Goal: Task Accomplishment & Management: Manage account settings

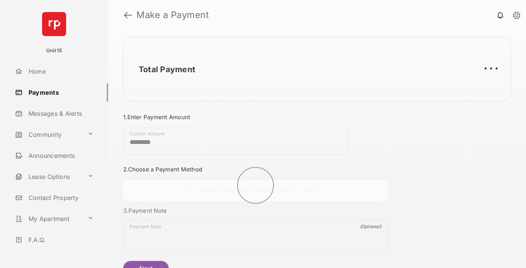
scroll to position [41, 0]
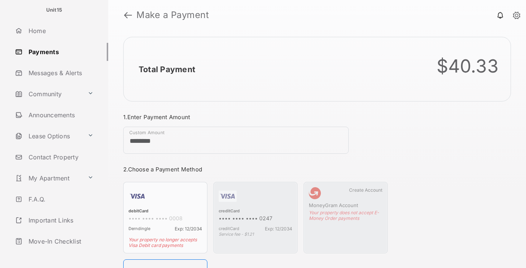
click at [59, 253] on link "Logout" at bounding box center [60, 262] width 96 height 18
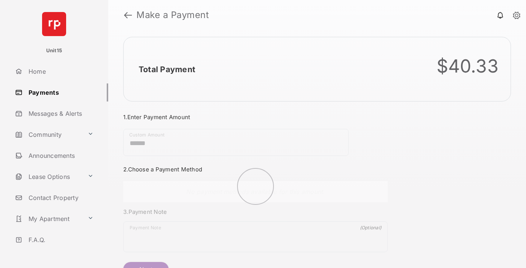
scroll to position [41, 0]
